Goal: Transaction & Acquisition: Download file/media

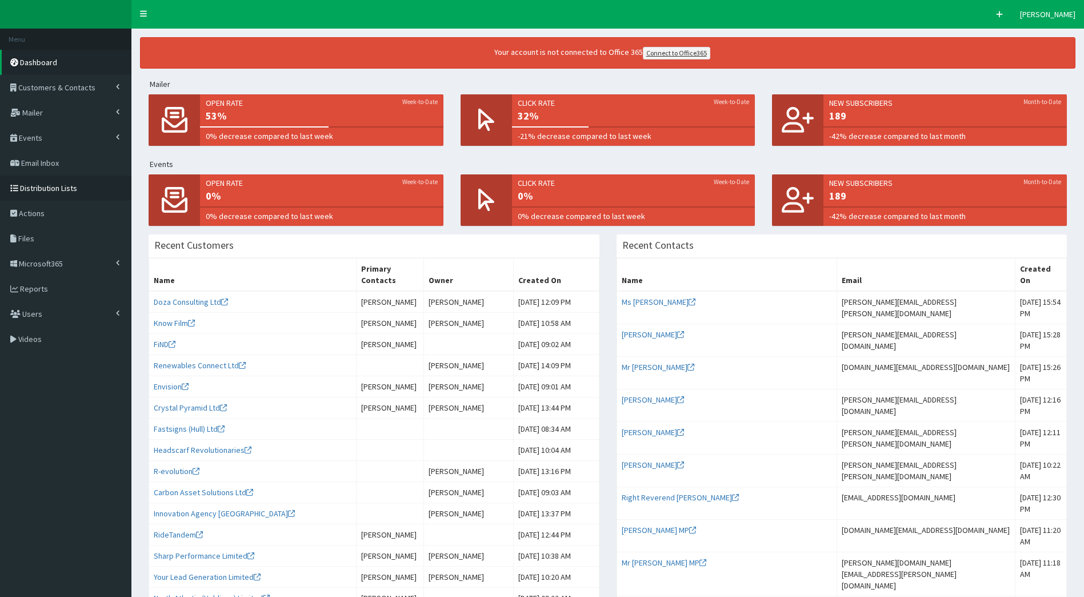
click at [62, 186] on span "Distribution Lists" at bounding box center [48, 188] width 57 height 10
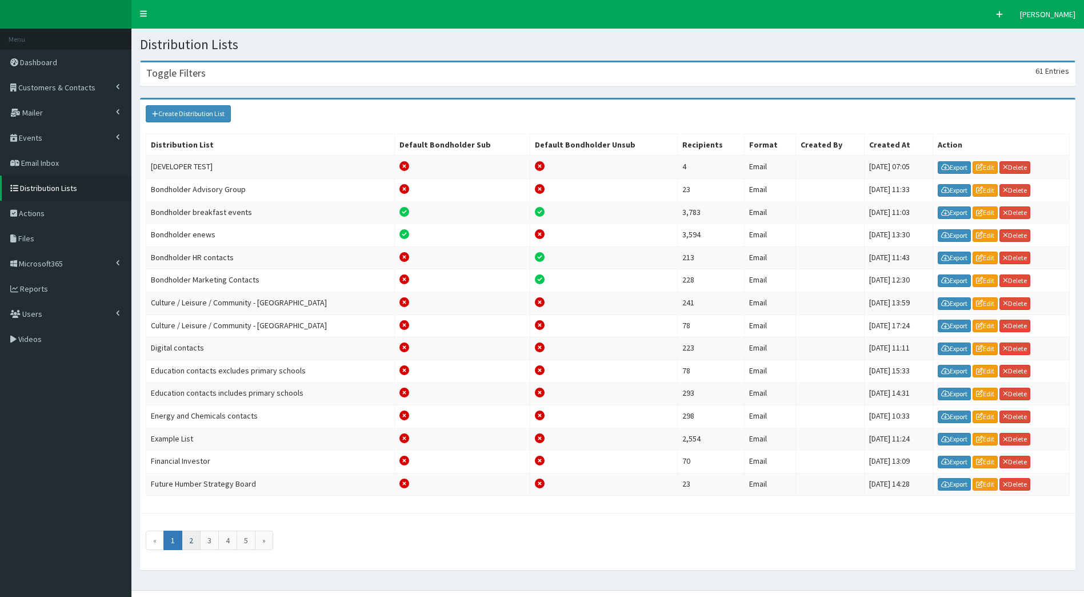
click at [193, 541] on link "2" at bounding box center [191, 539] width 19 height 19
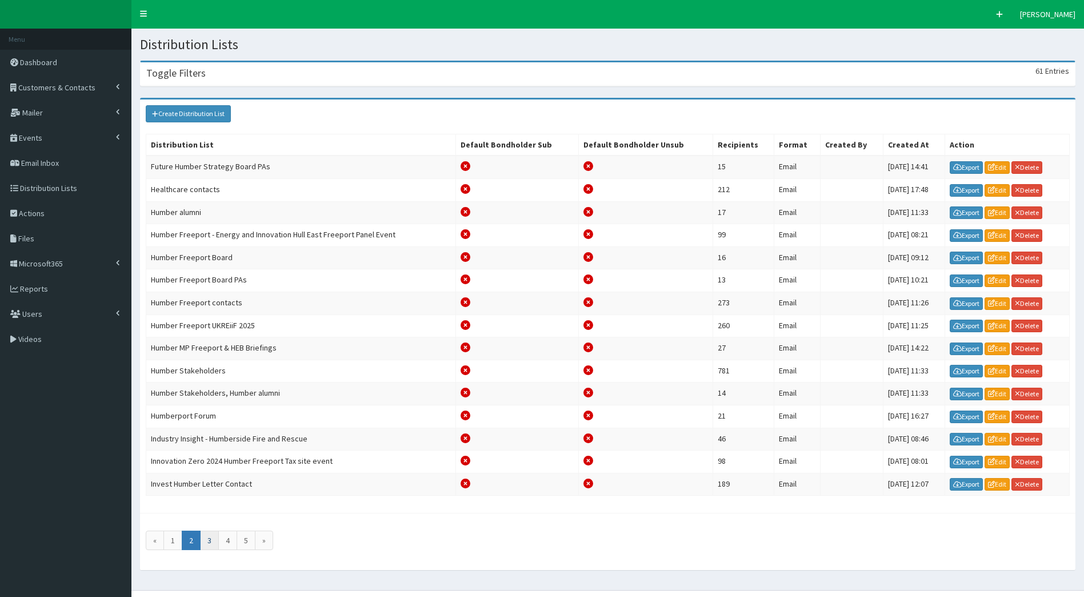
click at [213, 542] on link "3" at bounding box center [209, 539] width 19 height 19
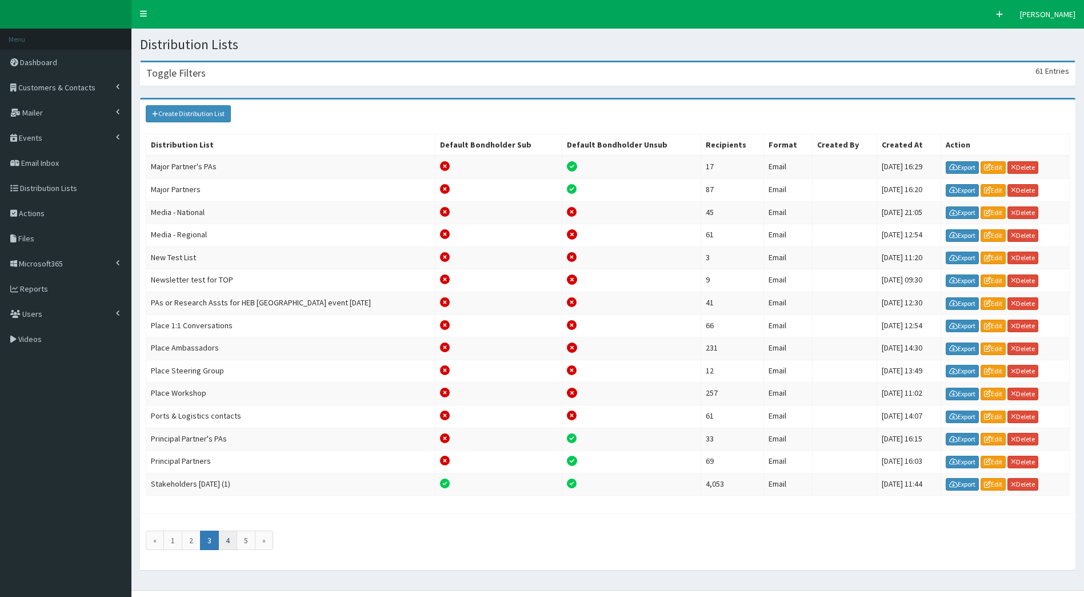
click at [231, 535] on link "4" at bounding box center [227, 539] width 19 height 19
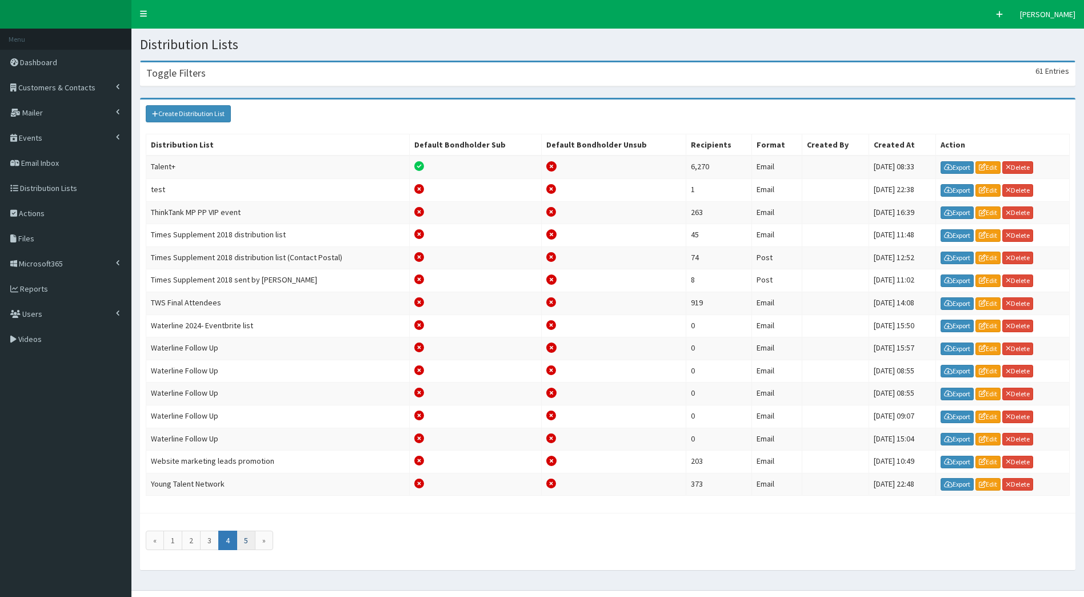
click at [243, 542] on link "5" at bounding box center [246, 539] width 19 height 19
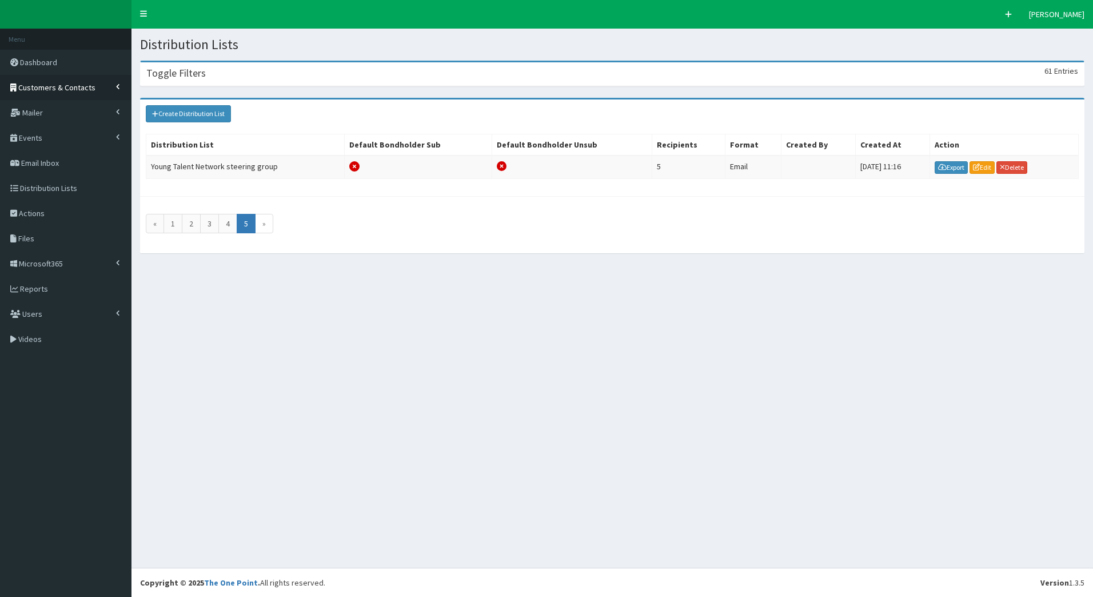
click at [57, 93] on link "Customers & Contacts" at bounding box center [65, 87] width 131 height 25
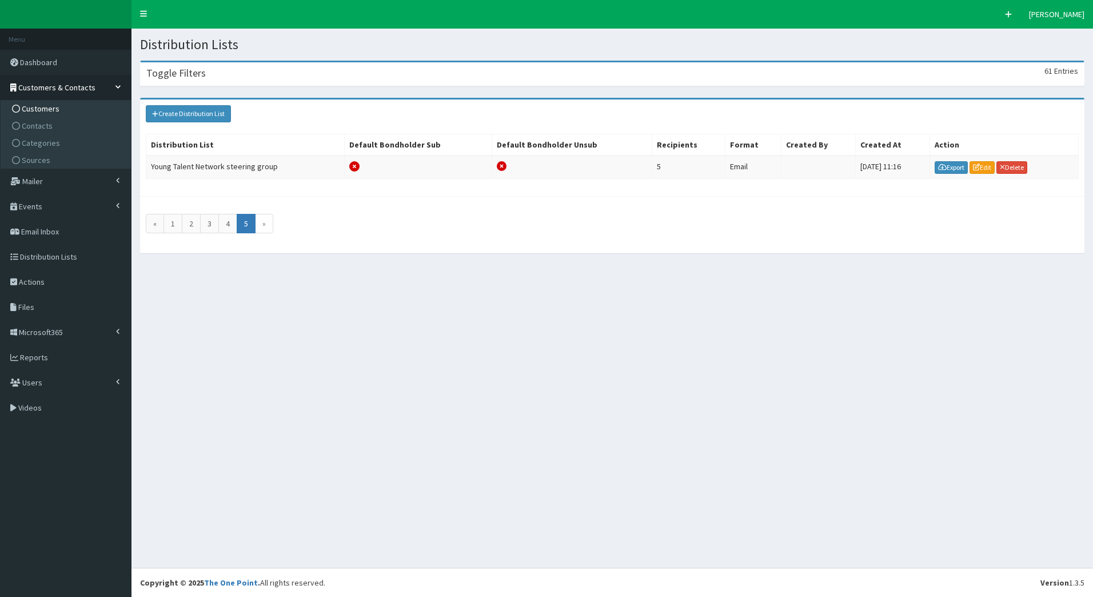
click at [59, 108] on link "Customers" at bounding box center [66, 108] width 127 height 17
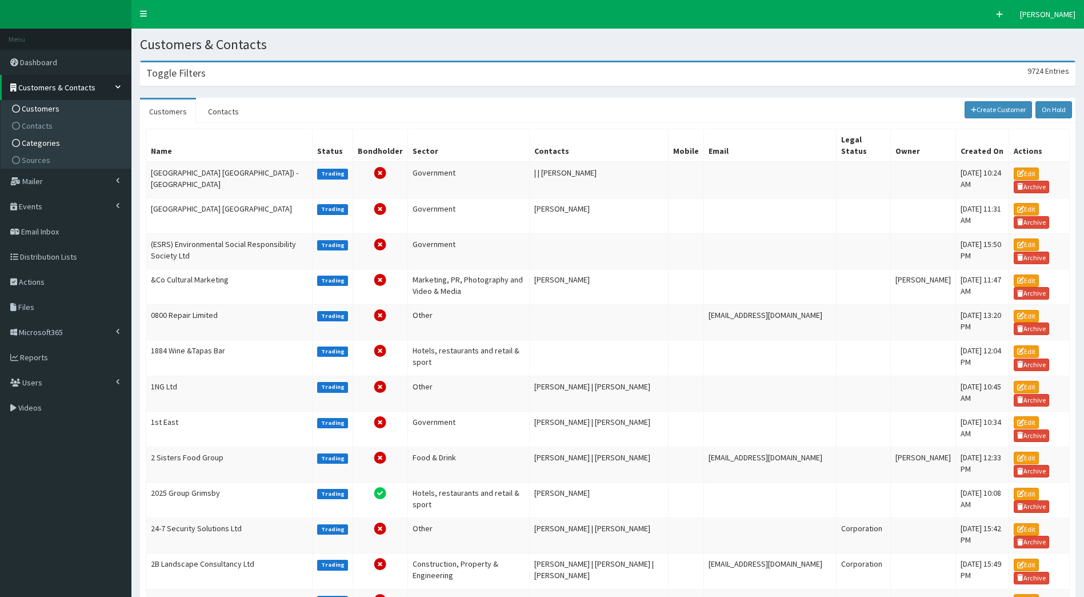
click at [39, 142] on span "Categories" at bounding box center [41, 143] width 38 height 10
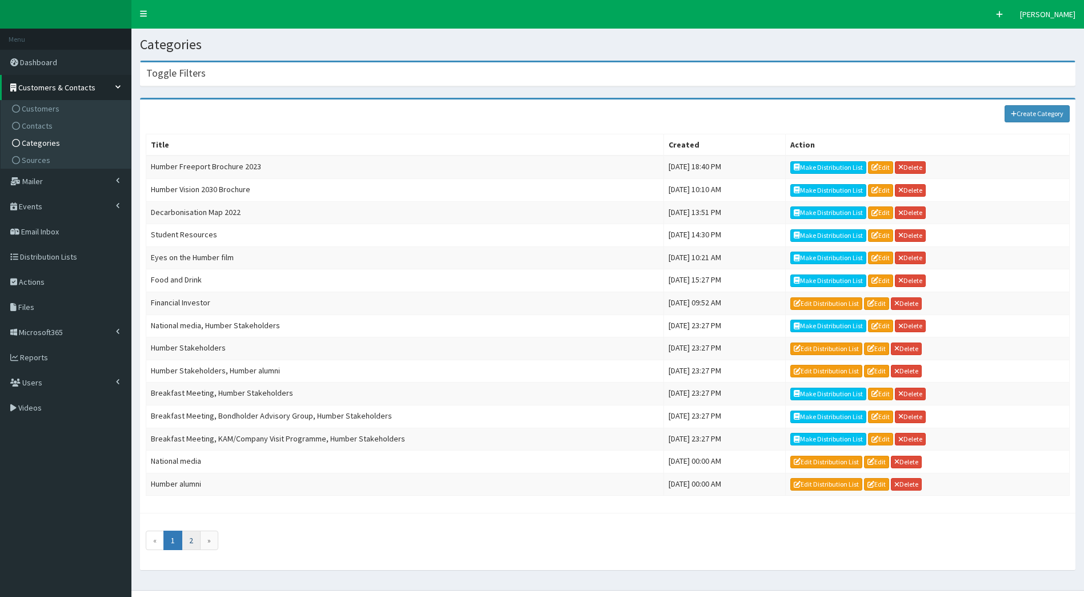
click at [191, 542] on link "2" at bounding box center [191, 539] width 19 height 19
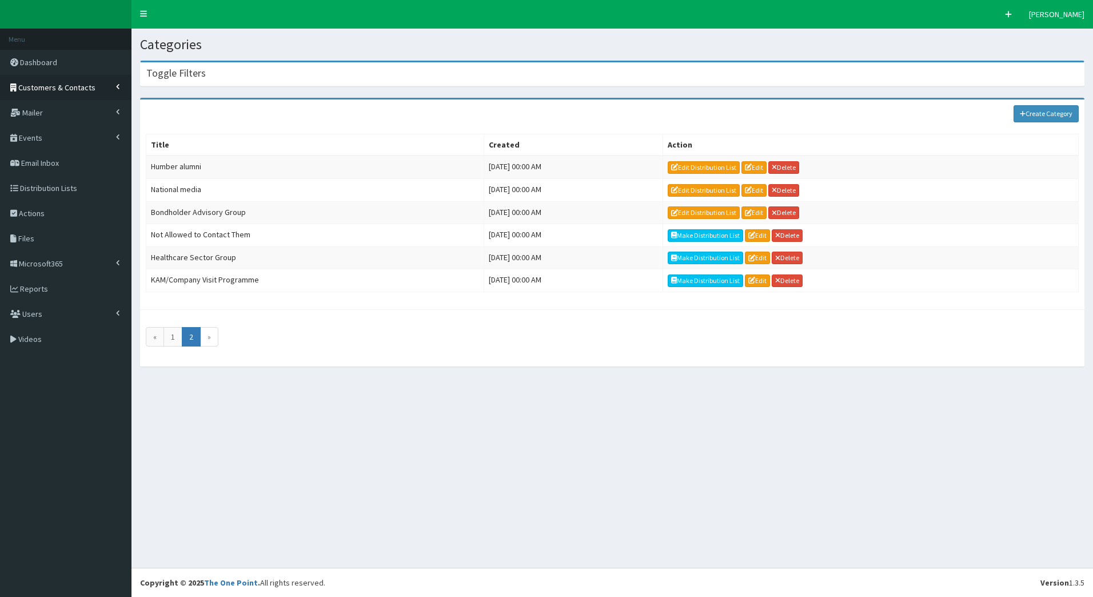
click at [60, 85] on span "Customers & Contacts" at bounding box center [56, 87] width 77 height 10
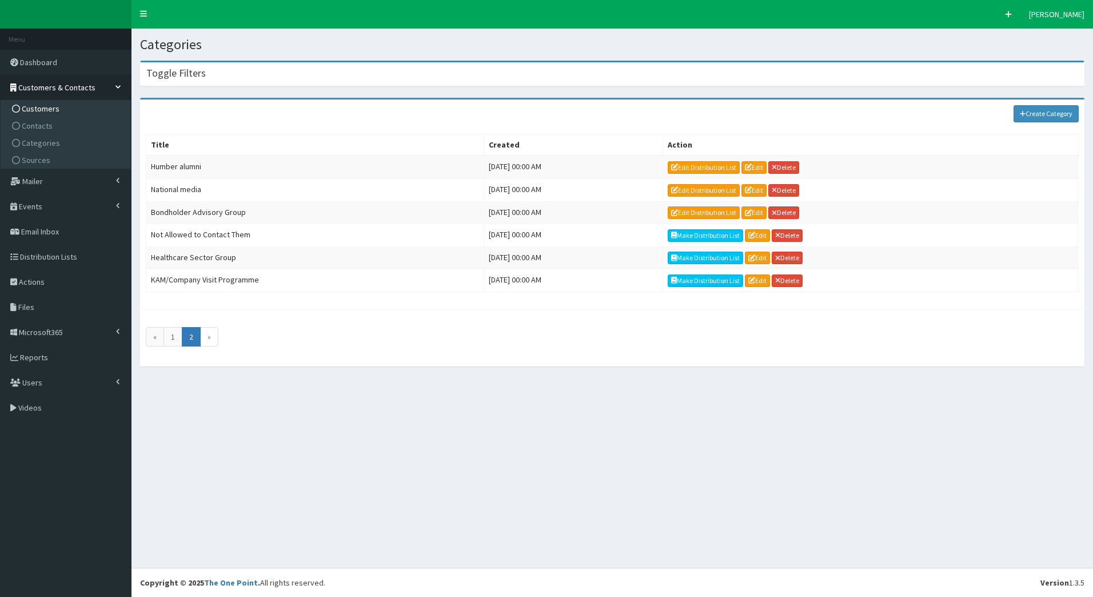
click at [74, 110] on link "Customers" at bounding box center [66, 108] width 127 height 17
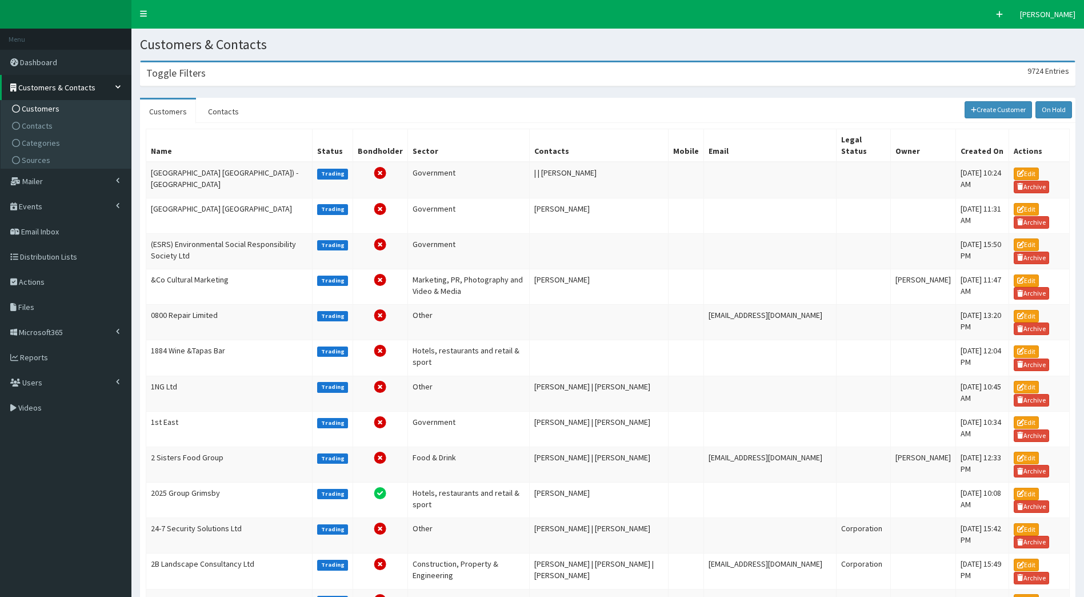
click at [184, 65] on div "Toggle Filters 9724 Entries" at bounding box center [608, 73] width 934 height 23
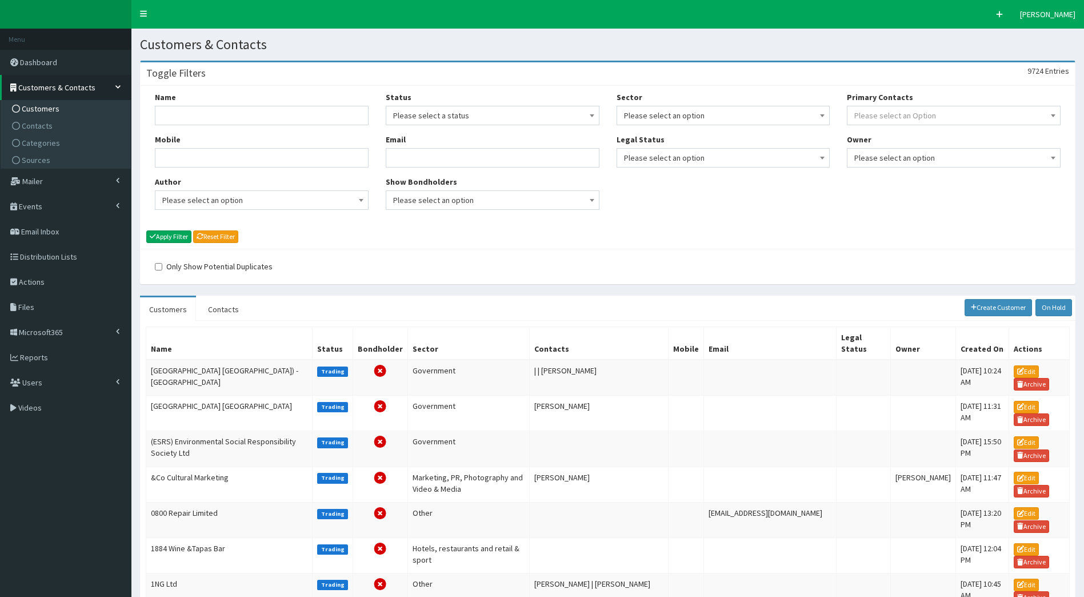
click at [703, 122] on span "Please select an option" at bounding box center [723, 115] width 199 height 16
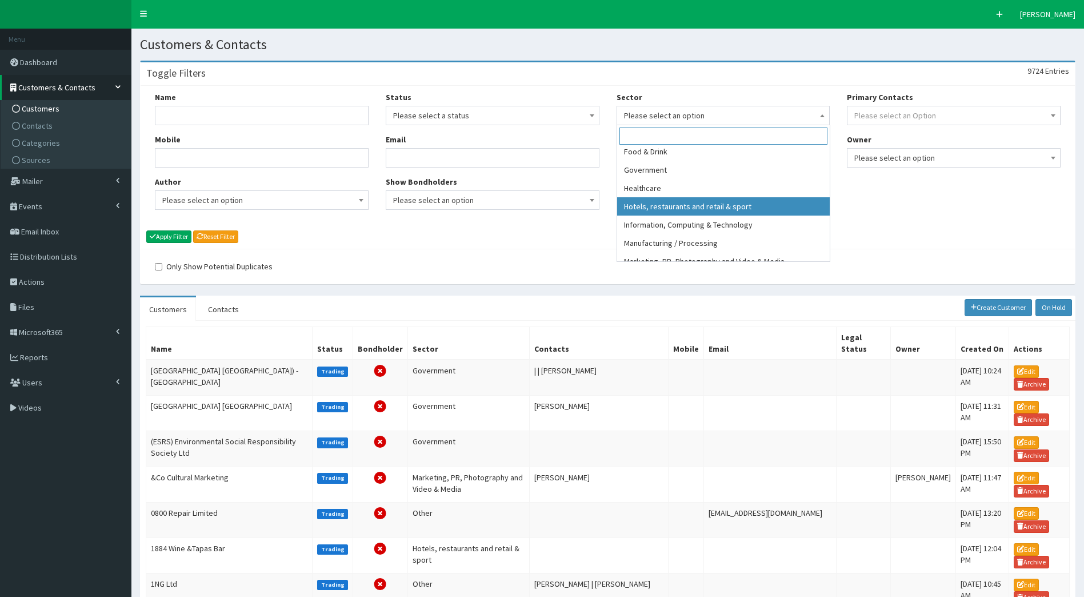
select select "9"
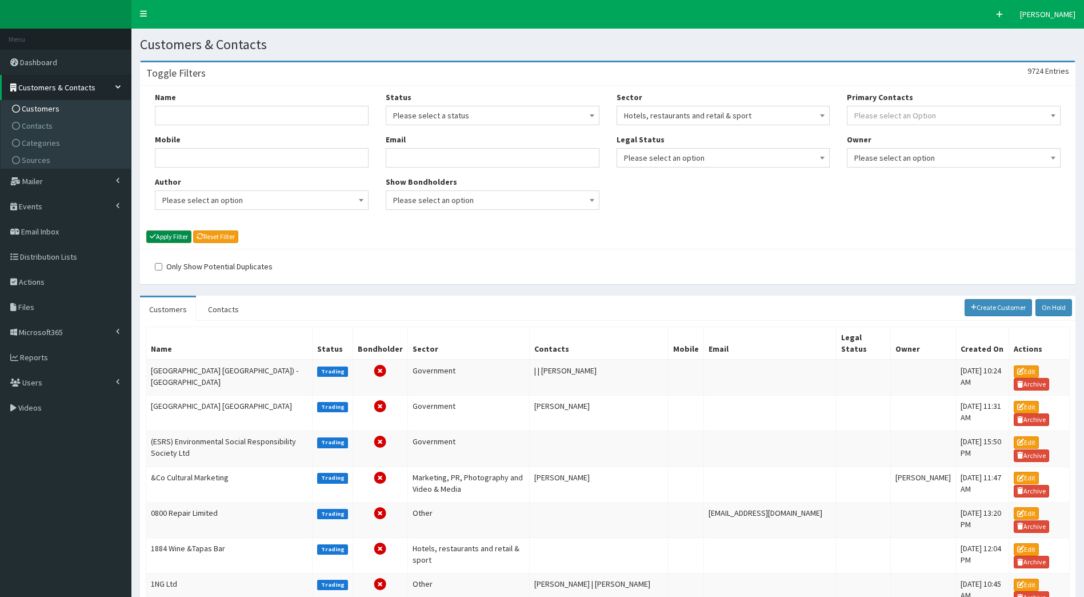
click at [166, 233] on button "Apply Filter" at bounding box center [168, 236] width 45 height 13
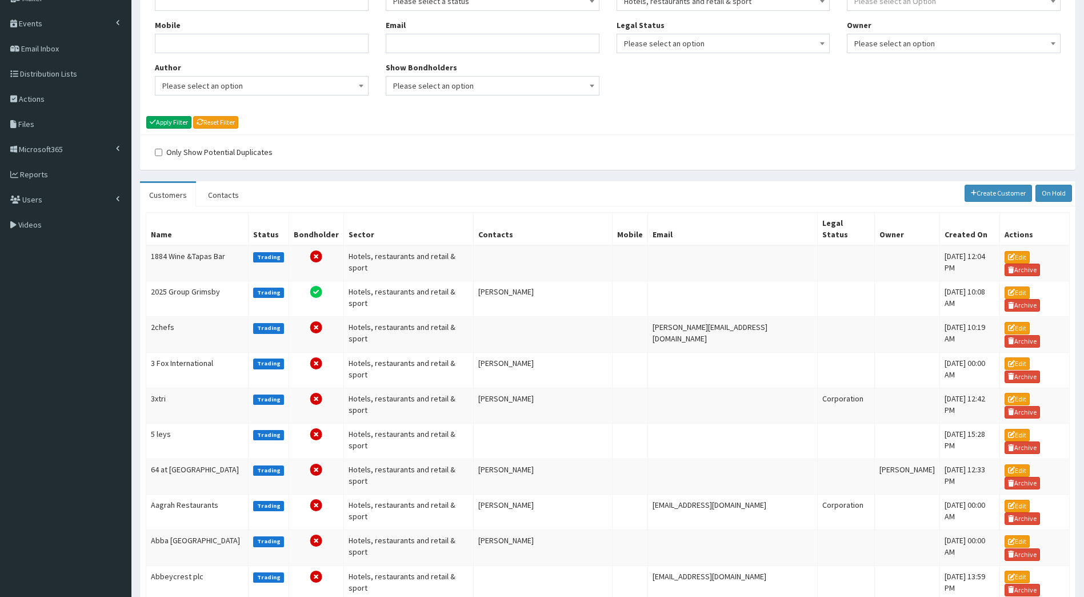
scroll to position [215, 0]
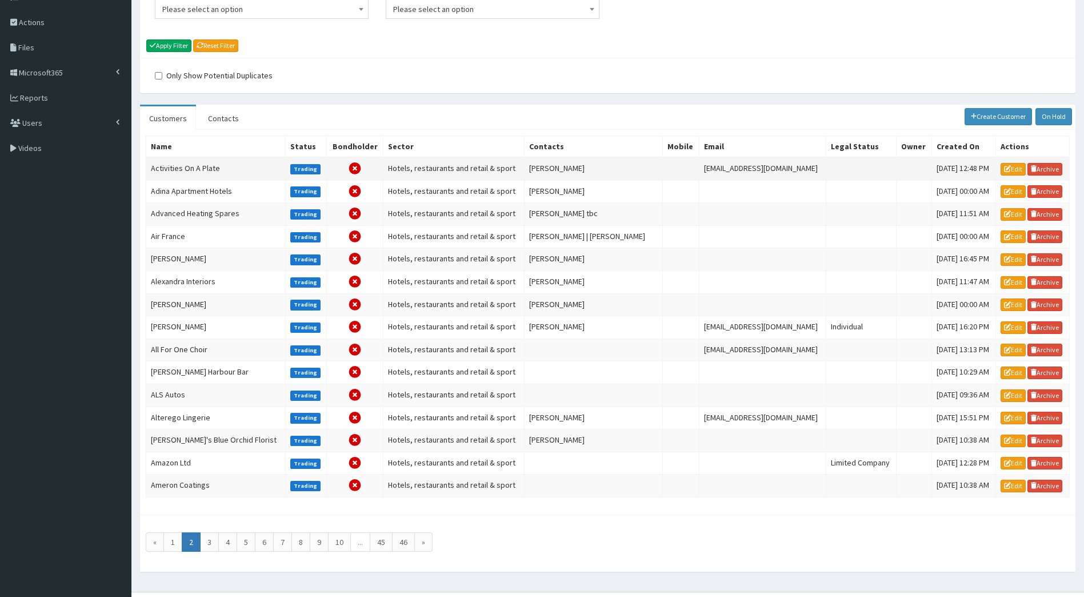
scroll to position [215, 0]
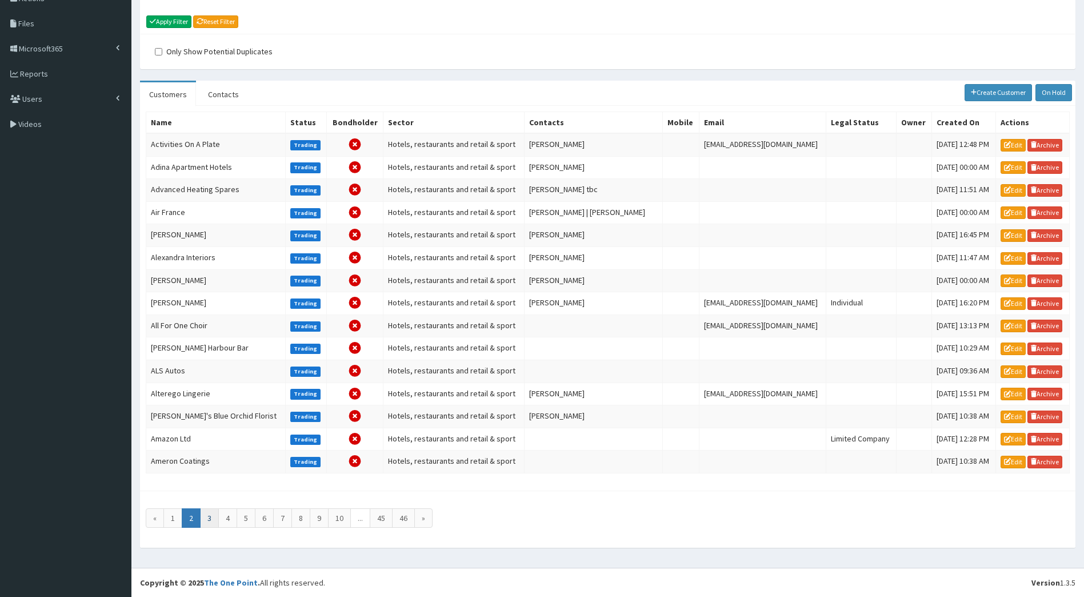
click at [212, 515] on link "3" at bounding box center [209, 517] width 19 height 19
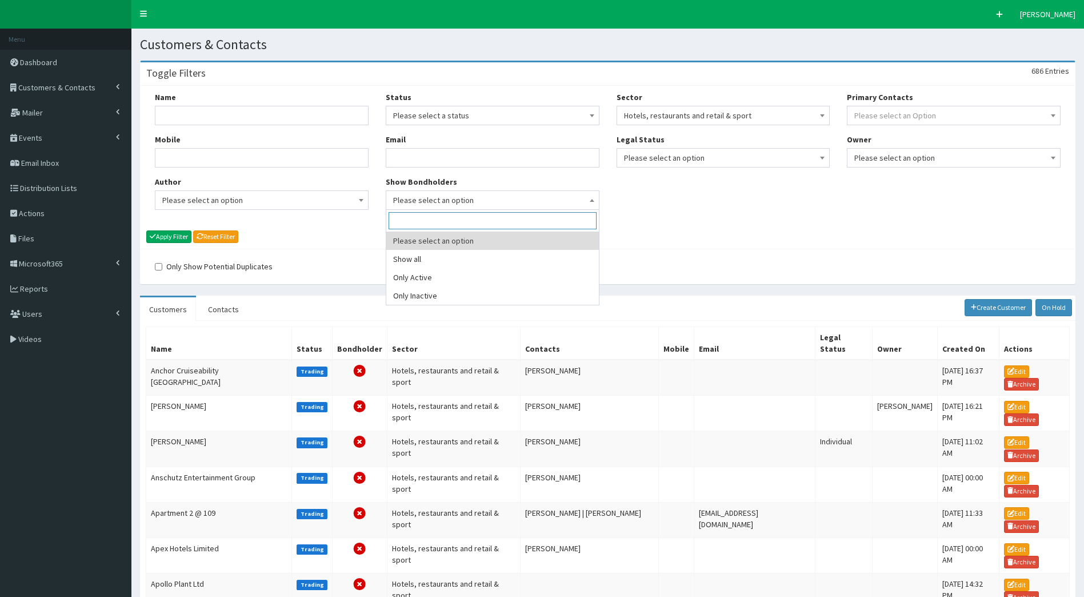
click at [462, 203] on span "Please select an option" at bounding box center [492, 200] width 199 height 16
select select "active"
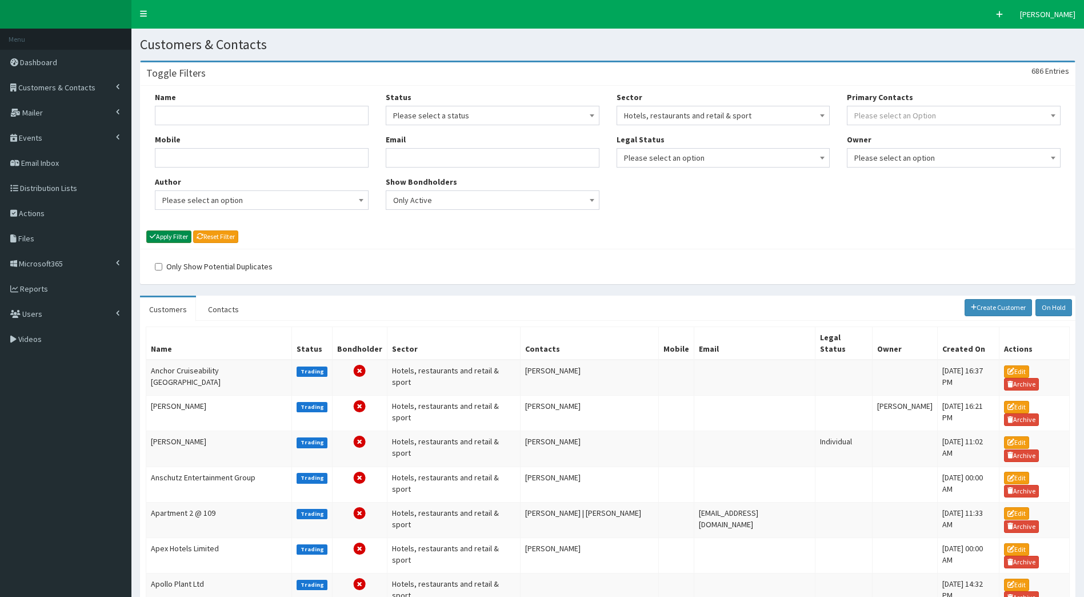
click at [167, 236] on button "Apply Filter" at bounding box center [168, 236] width 45 height 13
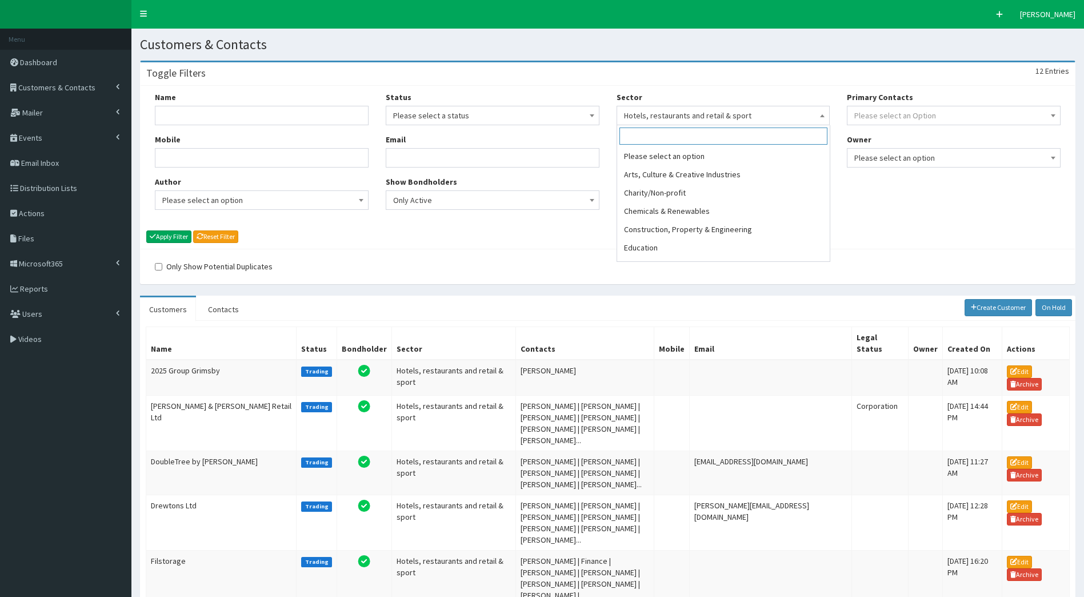
click at [813, 110] on span "Hotels, restaurants and retail & sport" at bounding box center [723, 115] width 199 height 16
click at [63, 91] on span "Customers & Contacts" at bounding box center [56, 87] width 77 height 10
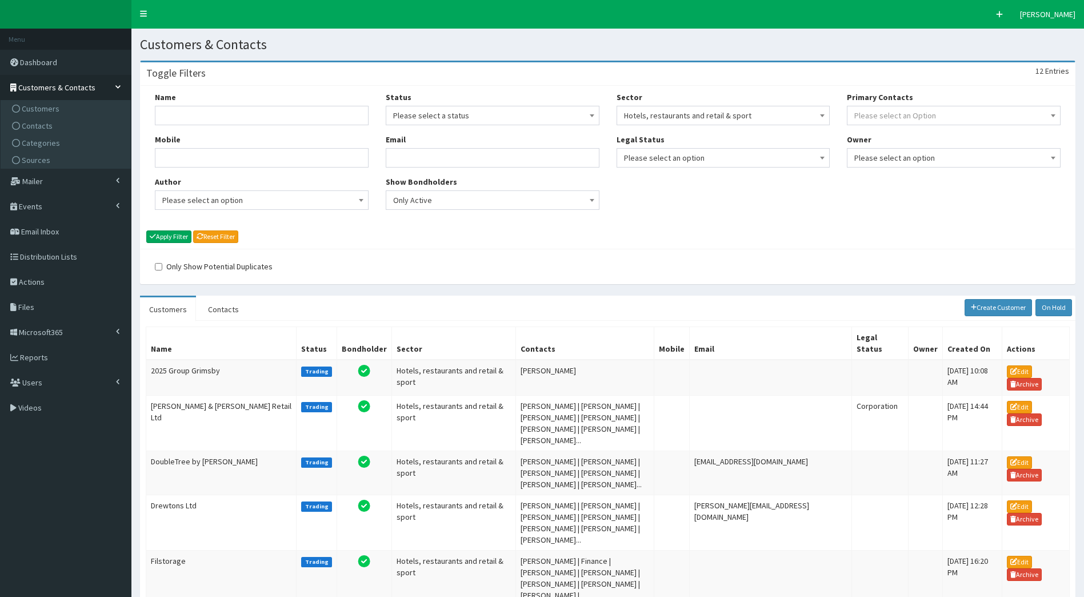
click at [706, 110] on span "Hotels, restaurants and retail & sport" at bounding box center [723, 115] width 199 height 16
click at [596, 72] on div "Toggle Filters 12 Entries" at bounding box center [608, 73] width 934 height 23
click at [814, 107] on span "Hotels, restaurants and retail & sport" at bounding box center [724, 115] width 214 height 19
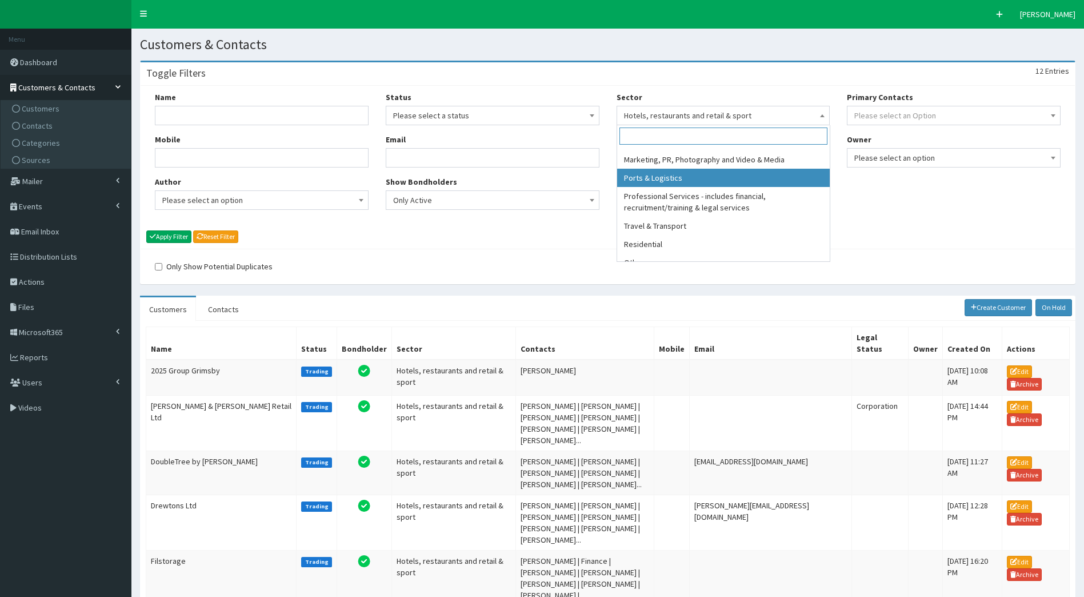
scroll to position [226, 0]
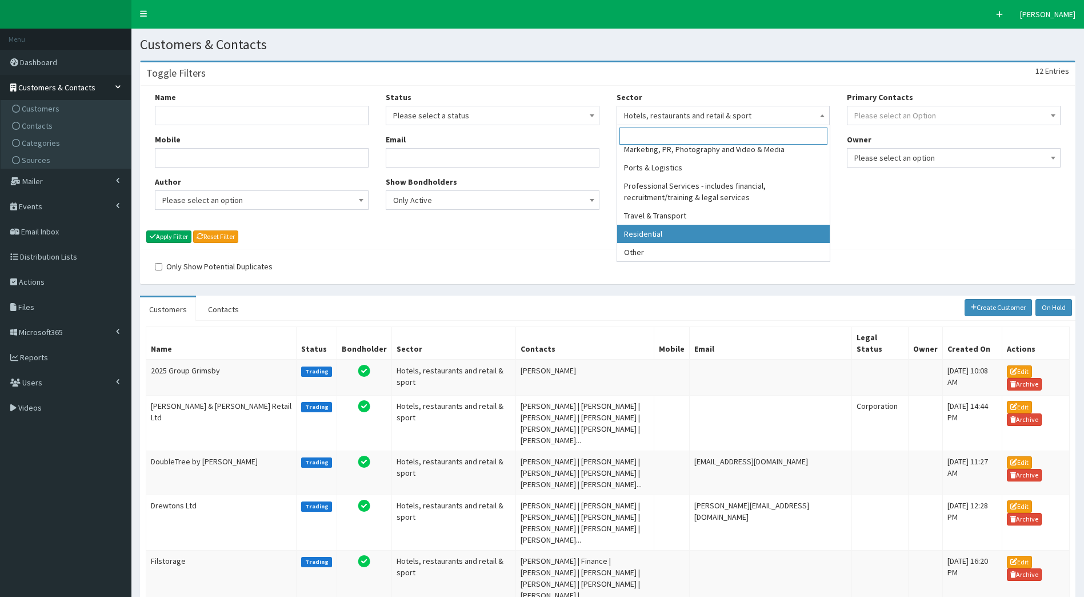
click at [947, 201] on div "Name Mobile Author Please select an option Developer Paige McGowan Diana Taylor…" at bounding box center [607, 154] width 923 height 127
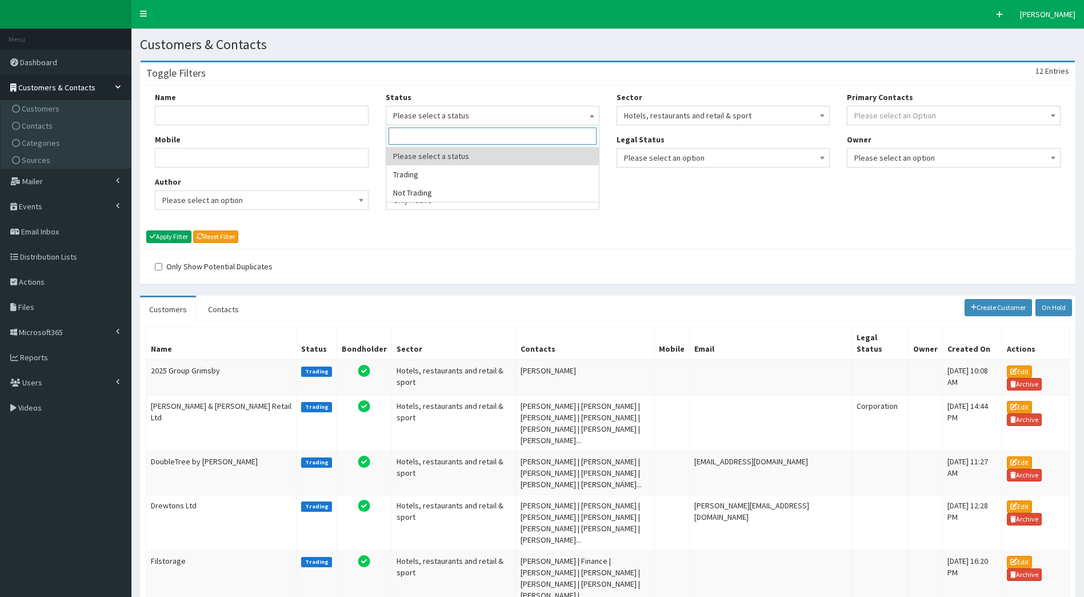
click at [530, 111] on span "Please select a status" at bounding box center [492, 115] width 199 height 16
click at [62, 259] on span "Distribution Lists" at bounding box center [48, 256] width 57 height 10
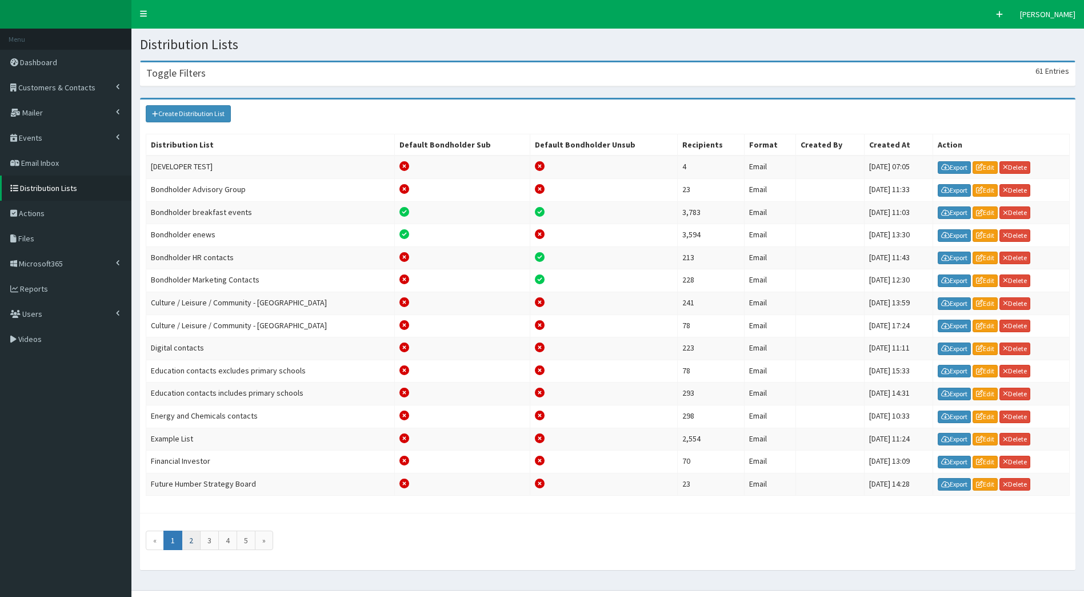
click at [194, 541] on link "2" at bounding box center [191, 539] width 19 height 19
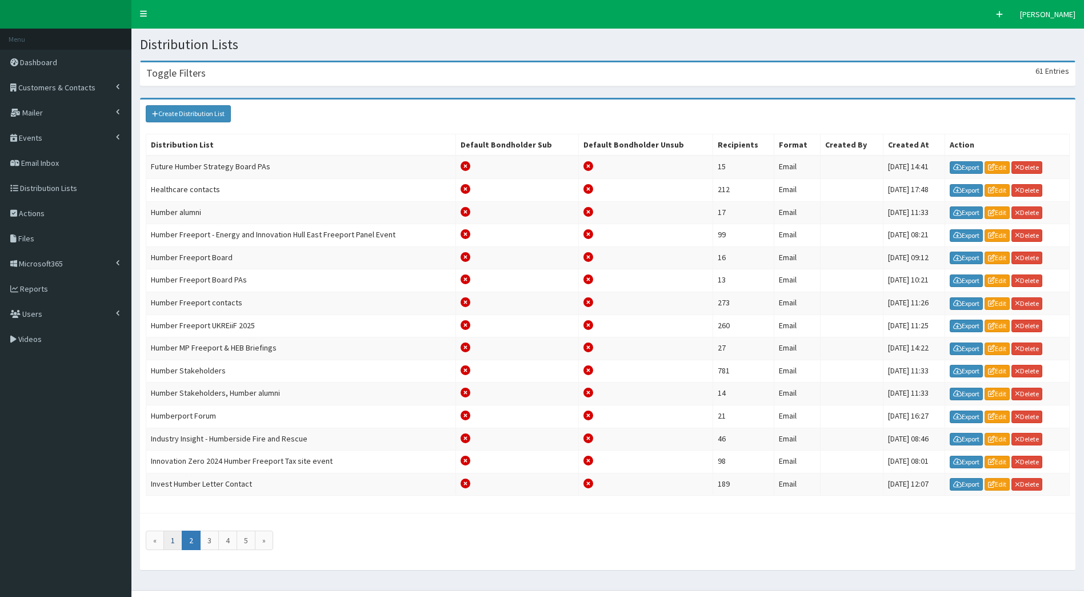
click at [170, 540] on link "1" at bounding box center [172, 539] width 19 height 19
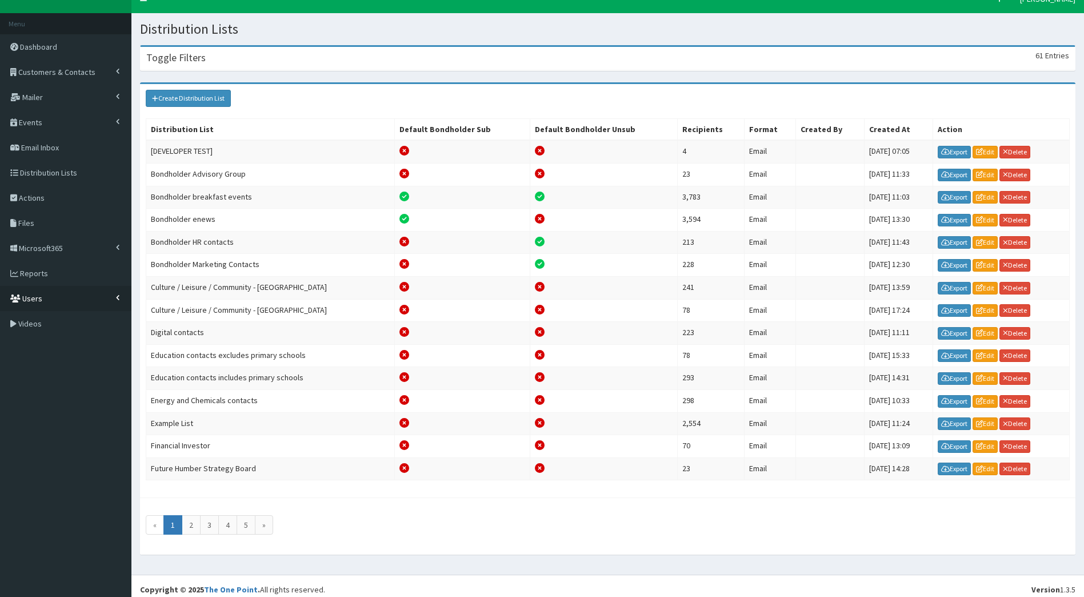
scroll to position [22, 0]
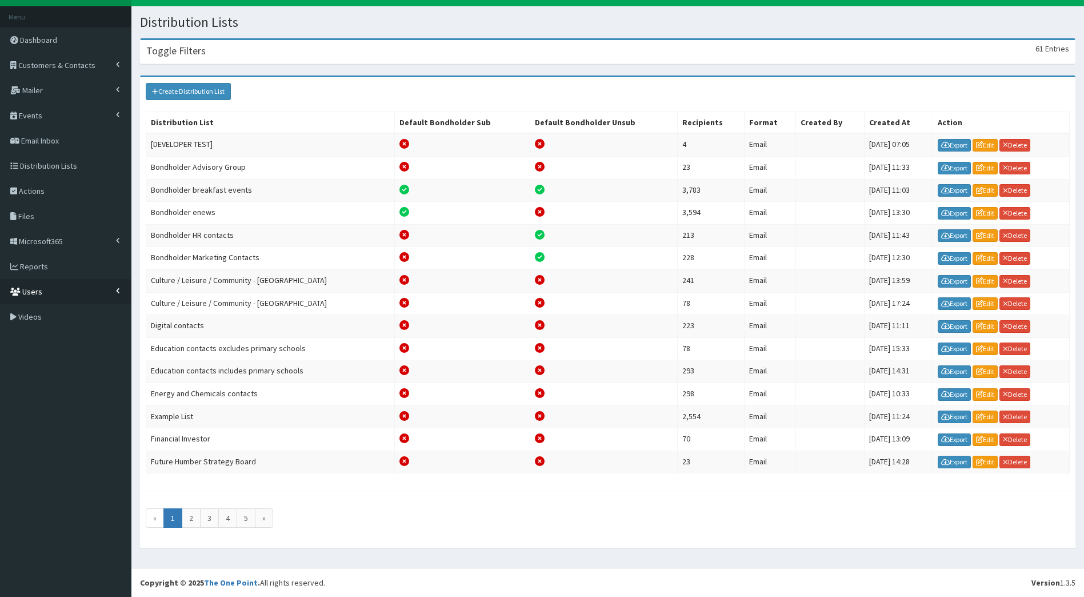
click at [48, 288] on link "Users" at bounding box center [65, 291] width 131 height 25
click at [43, 270] on span "Reports" at bounding box center [34, 266] width 28 height 10
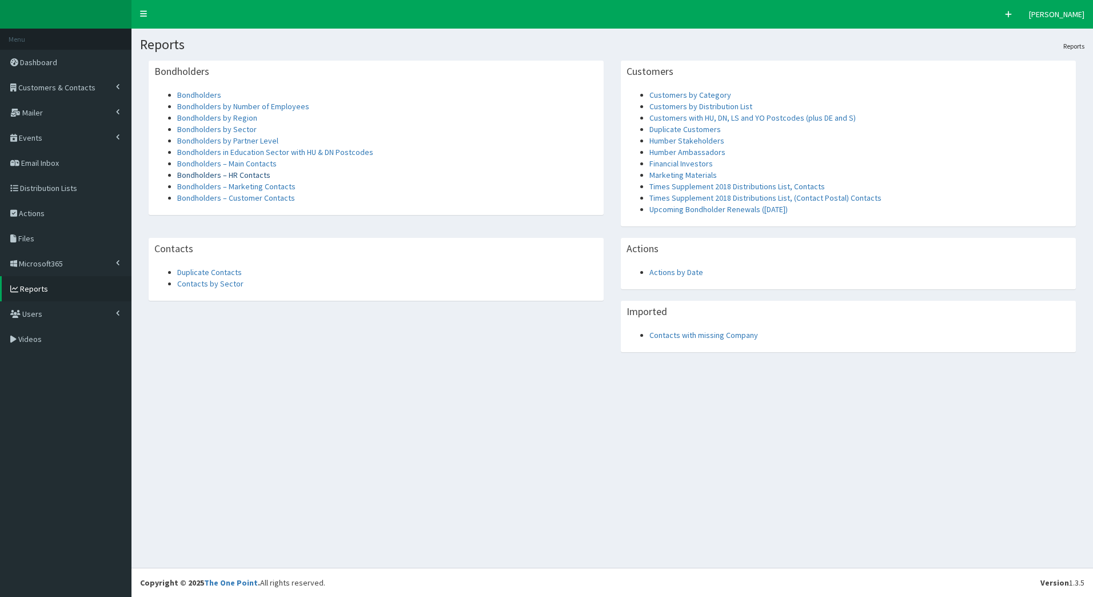
click at [243, 176] on link "Bondholders – HR Contacts" at bounding box center [223, 175] width 93 height 10
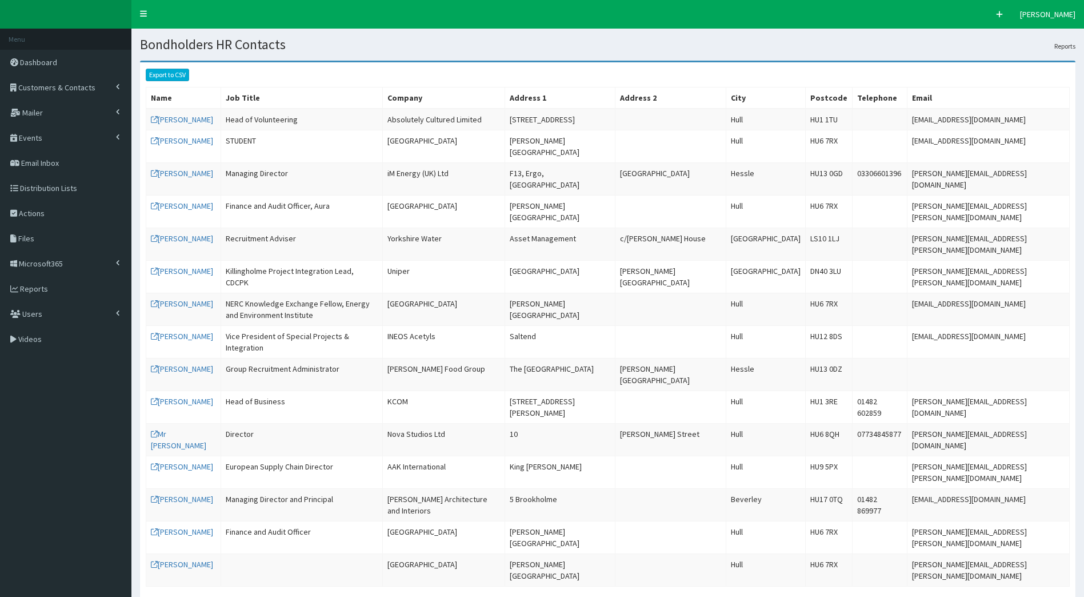
click at [173, 71] on link "Export to CSV" at bounding box center [167, 75] width 43 height 13
